Goal: Find specific page/section: Find specific page/section

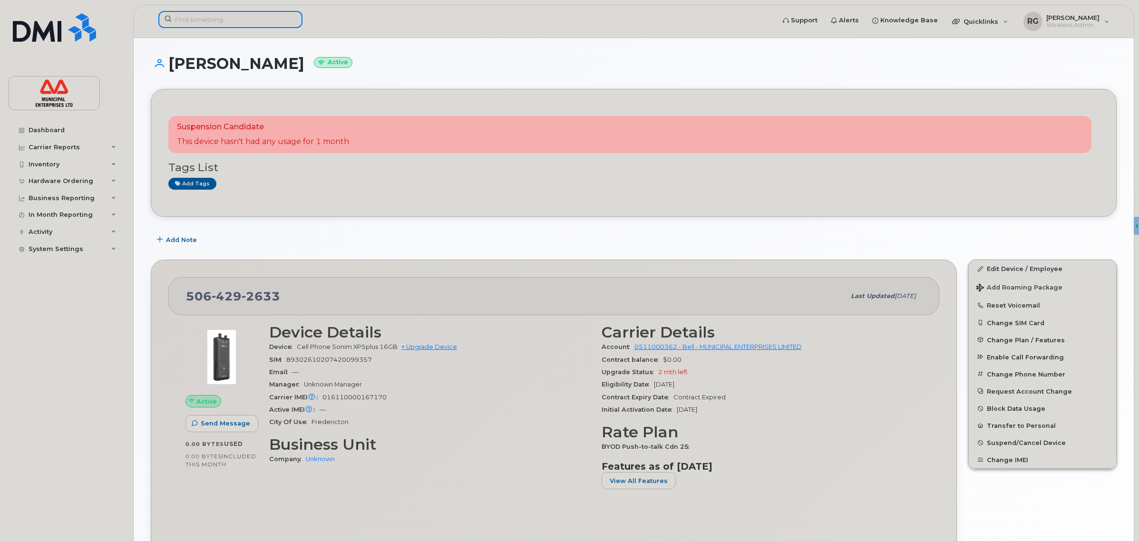
click at [236, 22] on input at bounding box center [230, 19] width 144 height 17
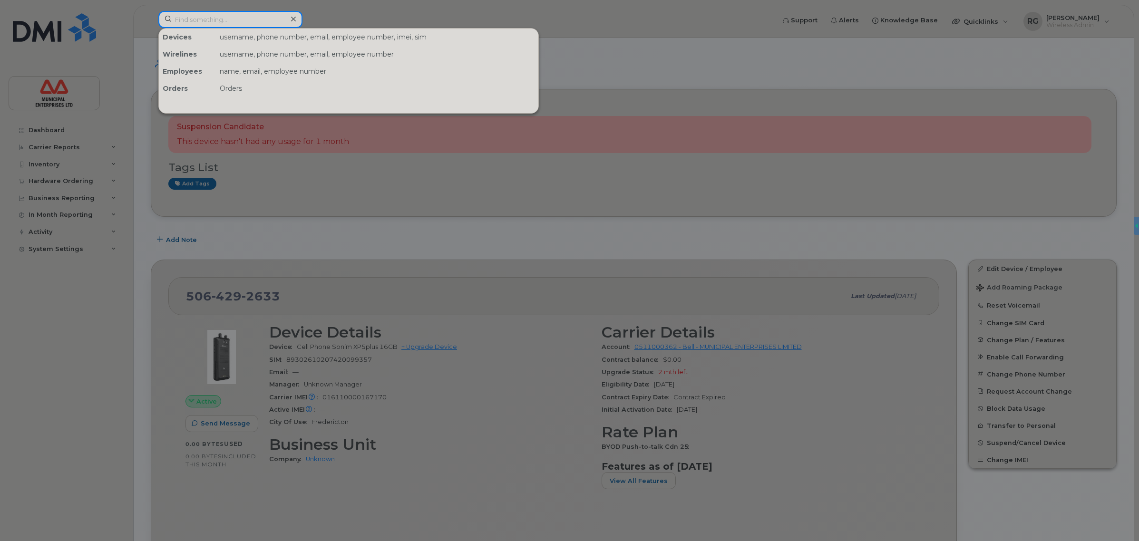
click at [208, 18] on input at bounding box center [230, 19] width 144 height 17
paste input "19022212959"
drag, startPoint x: 176, startPoint y: 15, endPoint x: 236, endPoint y: 62, distance: 76.1
click at [177, 15] on input "19022212959" at bounding box center [230, 19] width 144 height 17
type input "9022212959"
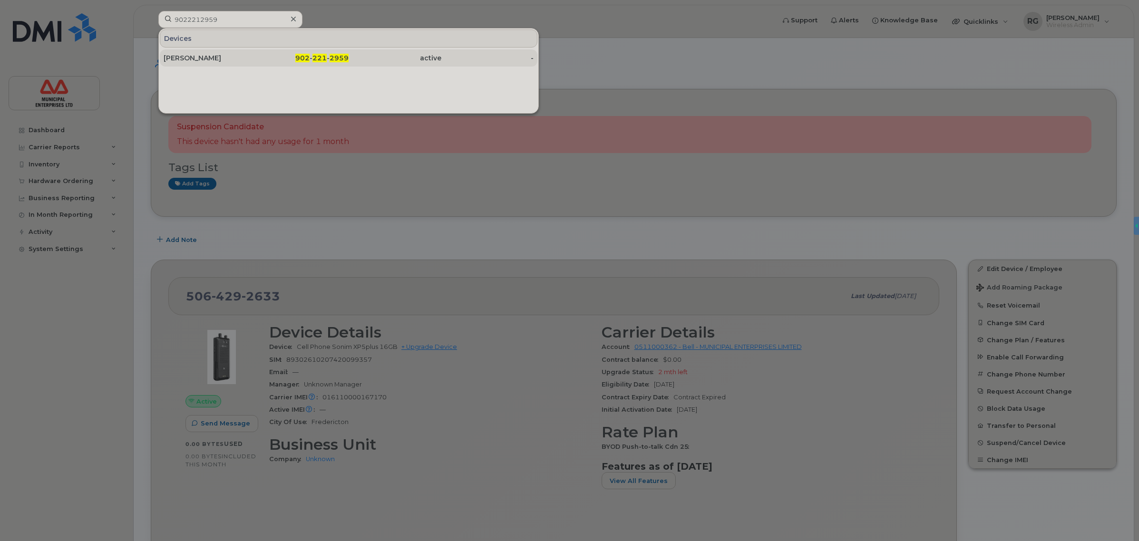
click at [255, 63] on div "[PERSON_NAME]" at bounding box center [210, 58] width 93 height 10
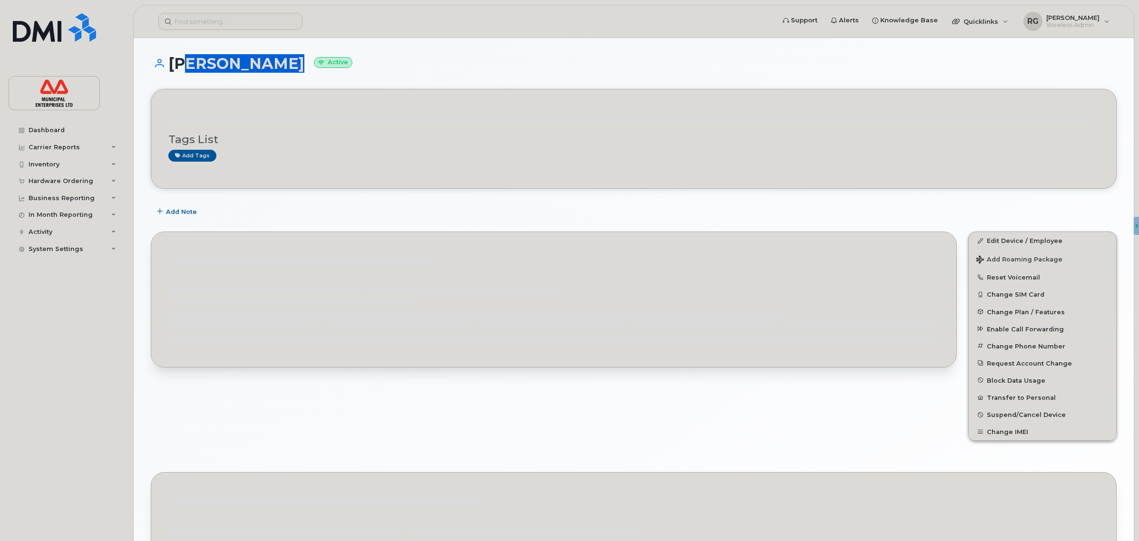
drag, startPoint x: 255, startPoint y: 66, endPoint x: 274, endPoint y: 67, distance: 18.1
click at [274, 67] on h1 "[PERSON_NAME] Active" at bounding box center [634, 63] width 966 height 17
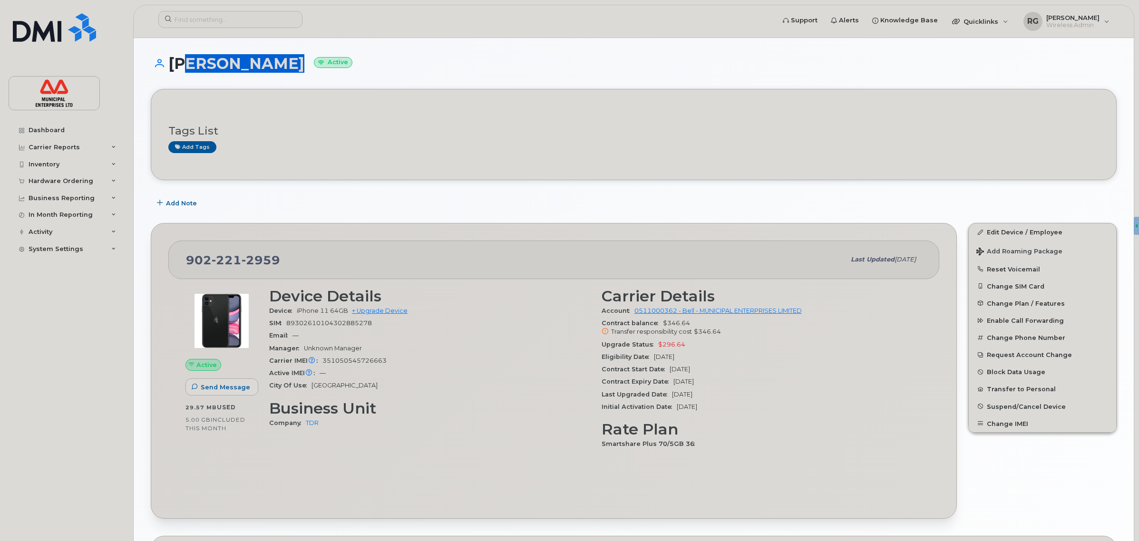
click at [274, 65] on h1 "[PERSON_NAME] Active" at bounding box center [634, 63] width 966 height 17
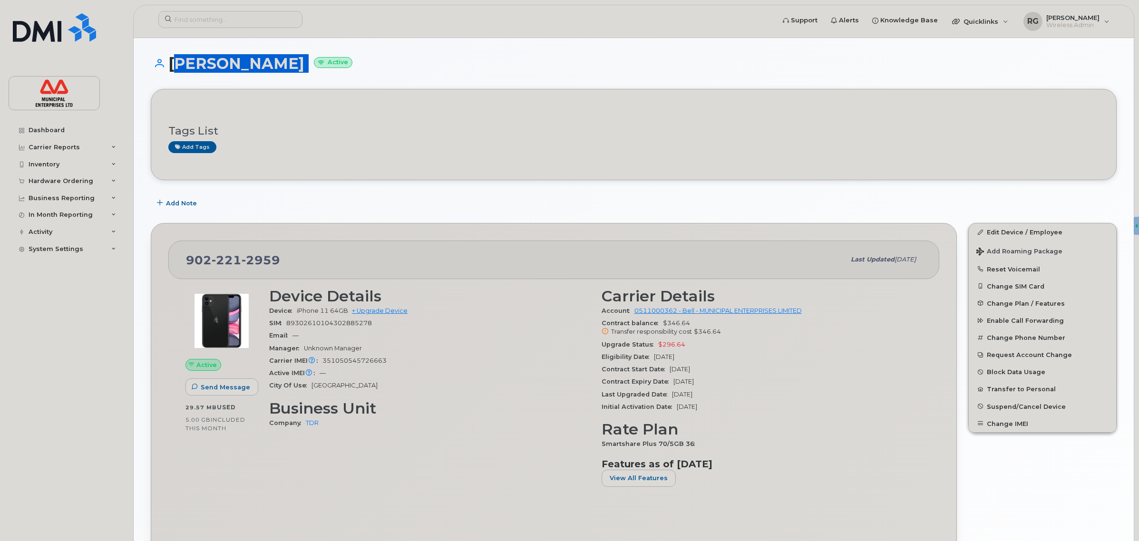
drag, startPoint x: 248, startPoint y: 64, endPoint x: 180, endPoint y: 63, distance: 68.0
click at [180, 63] on h1 "[PERSON_NAME] Active" at bounding box center [634, 63] width 966 height 17
click at [590, 201] on div "Add Note" at bounding box center [634, 203] width 966 height 17
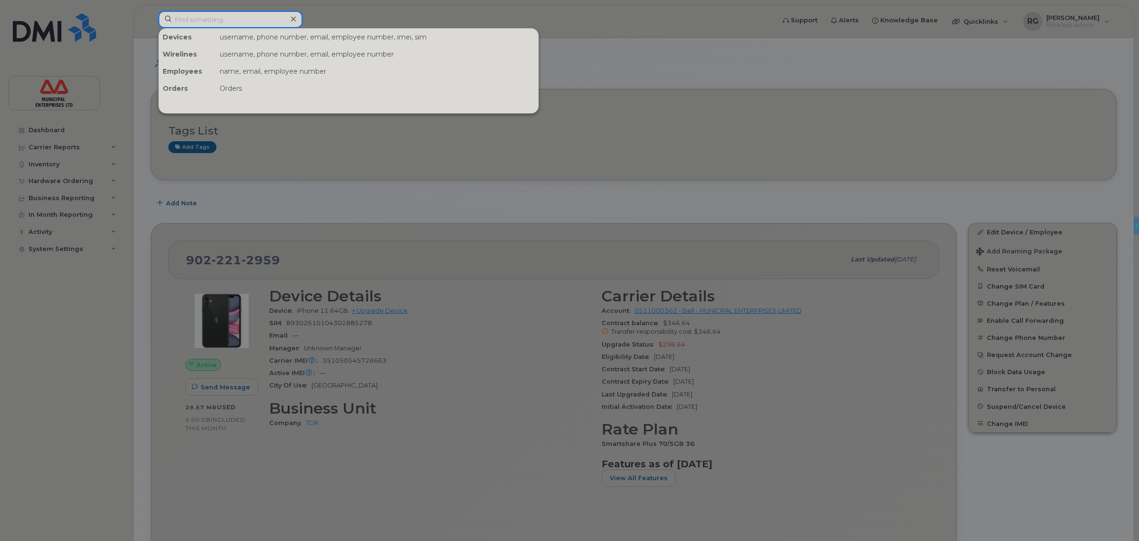
click at [220, 15] on input at bounding box center [230, 19] width 144 height 17
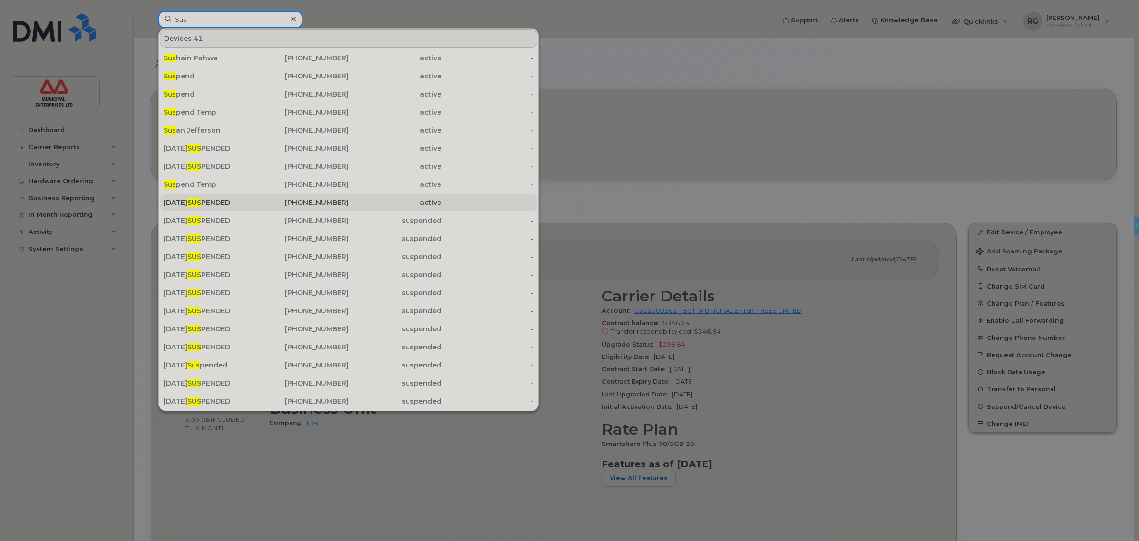
type input "Sus"
click at [222, 203] on div "[DATE] SUS PENDED" at bounding box center [210, 203] width 93 height 10
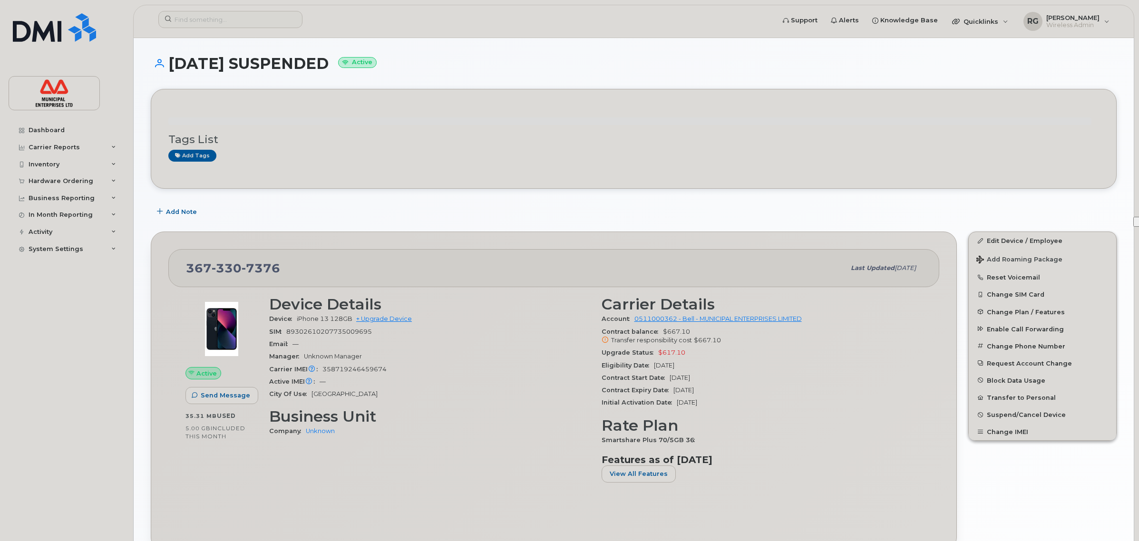
drag, startPoint x: 411, startPoint y: 62, endPoint x: 170, endPoint y: 63, distance: 241.6
click at [170, 63] on h1 "AUGUST 05 2025 SUSPENDED Active" at bounding box center [634, 63] width 966 height 17
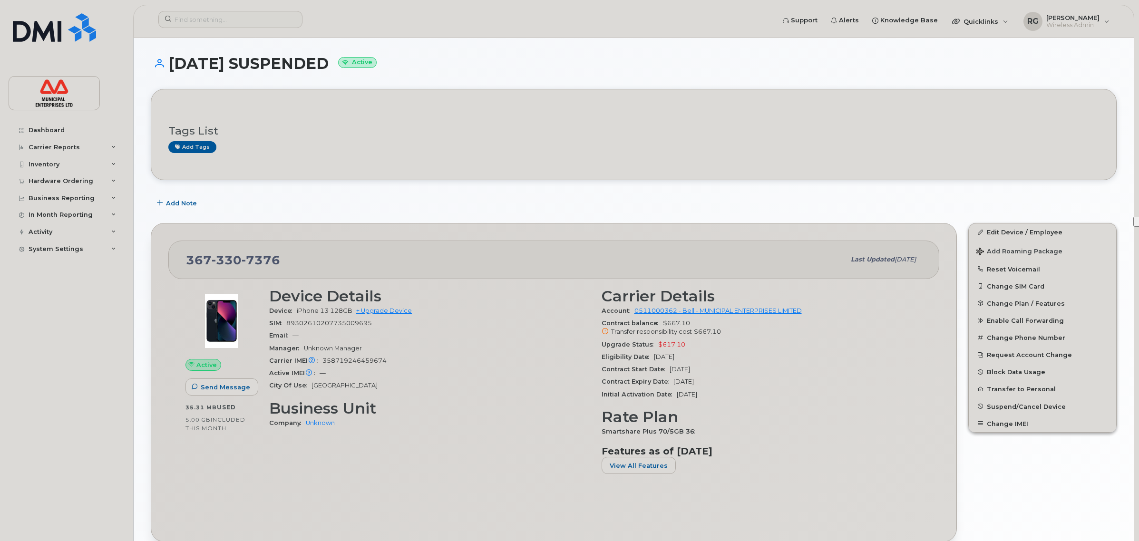
copy h1 "AUGUST 05 2025 SUSPENDED"
